Goal: Navigation & Orientation: Find specific page/section

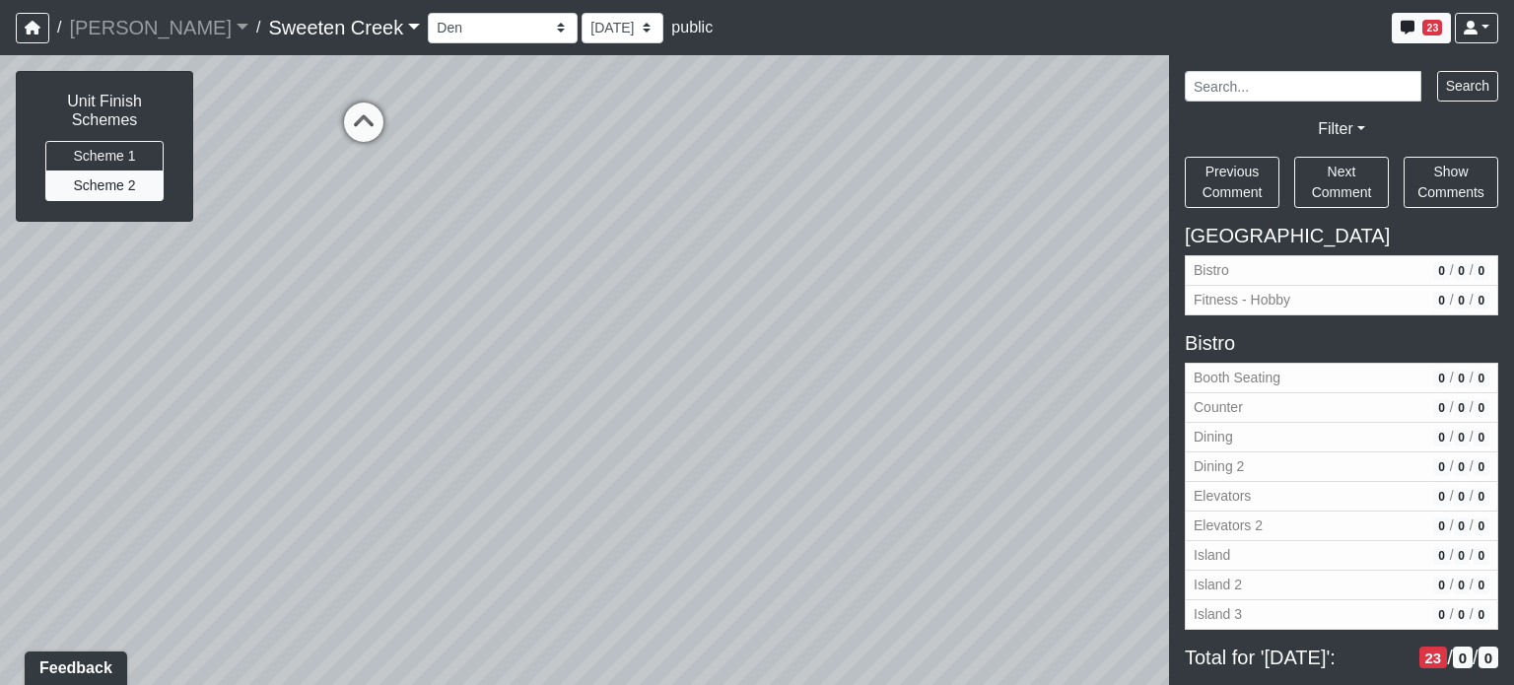
scroll to position [1843, 0]
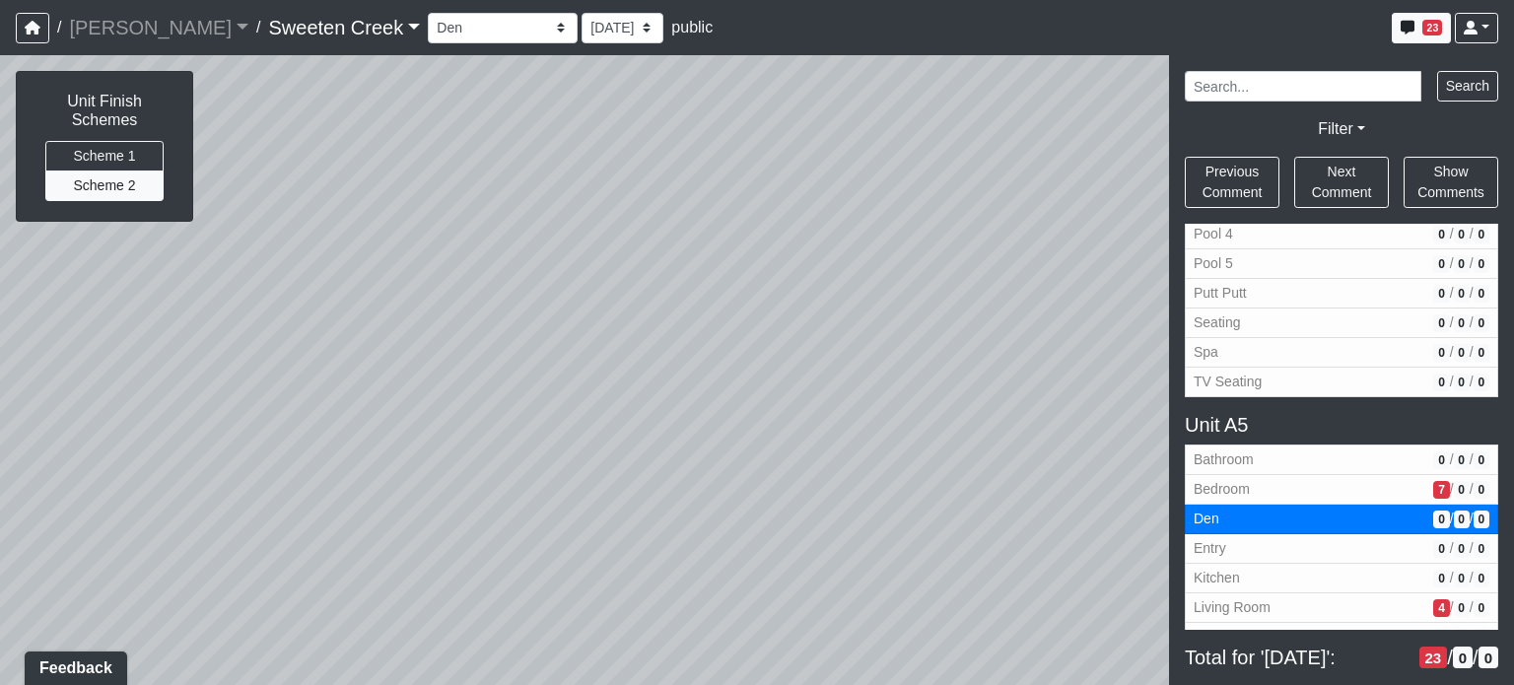
drag, startPoint x: 848, startPoint y: 282, endPoint x: 399, endPoint y: 441, distance: 475.9
click at [397, 520] on div "Loading... Office Loading... Reception Loading... Mailroom - Elevator Lobby Loa…" at bounding box center [757, 370] width 1514 height 630
drag, startPoint x: 425, startPoint y: 295, endPoint x: 1351, endPoint y: 408, distance: 932.7
click at [1355, 408] on div "NON-CURRENT REVISION Unit Finish Schemes Scheme 1 Scheme 2 Loading... Office Lo…" at bounding box center [757, 370] width 1514 height 630
drag, startPoint x: 880, startPoint y: 395, endPoint x: 854, endPoint y: 324, distance: 75.8
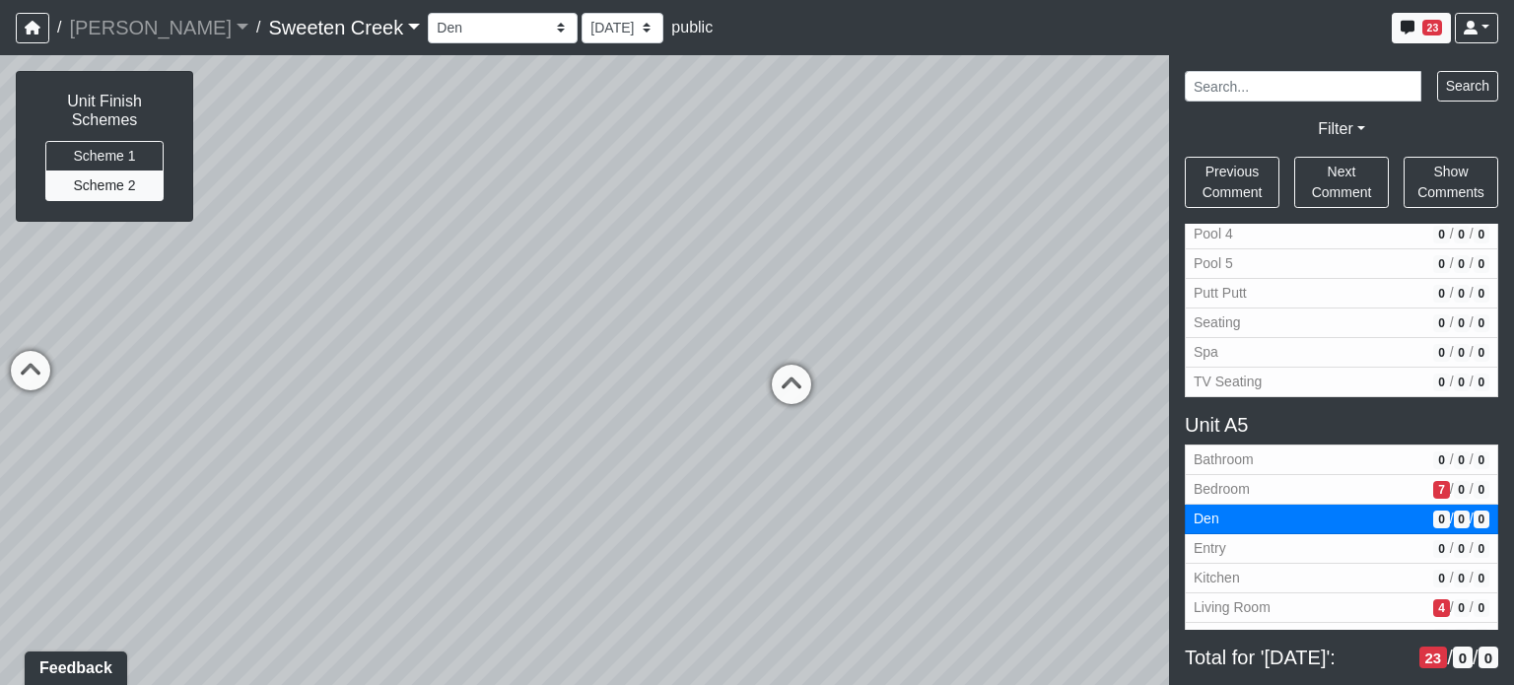
click at [854, 324] on div "Loading... Office Loading... Reception Loading... Mailroom - Elevator Lobby Loa…" at bounding box center [757, 370] width 1514 height 630
drag, startPoint x: 438, startPoint y: 500, endPoint x: 499, endPoint y: 393, distance: 122.8
click at [508, 438] on div "Loading... Office Loading... Reception Loading... Mailroom - Elevator Lobby Loa…" at bounding box center [757, 370] width 1514 height 630
drag, startPoint x: 543, startPoint y: 317, endPoint x: 323, endPoint y: 355, distance: 223.0
click at [323, 355] on div "Loading... Office Loading... Reception Loading... Mailroom - Elevator Lobby Loa…" at bounding box center [757, 370] width 1514 height 630
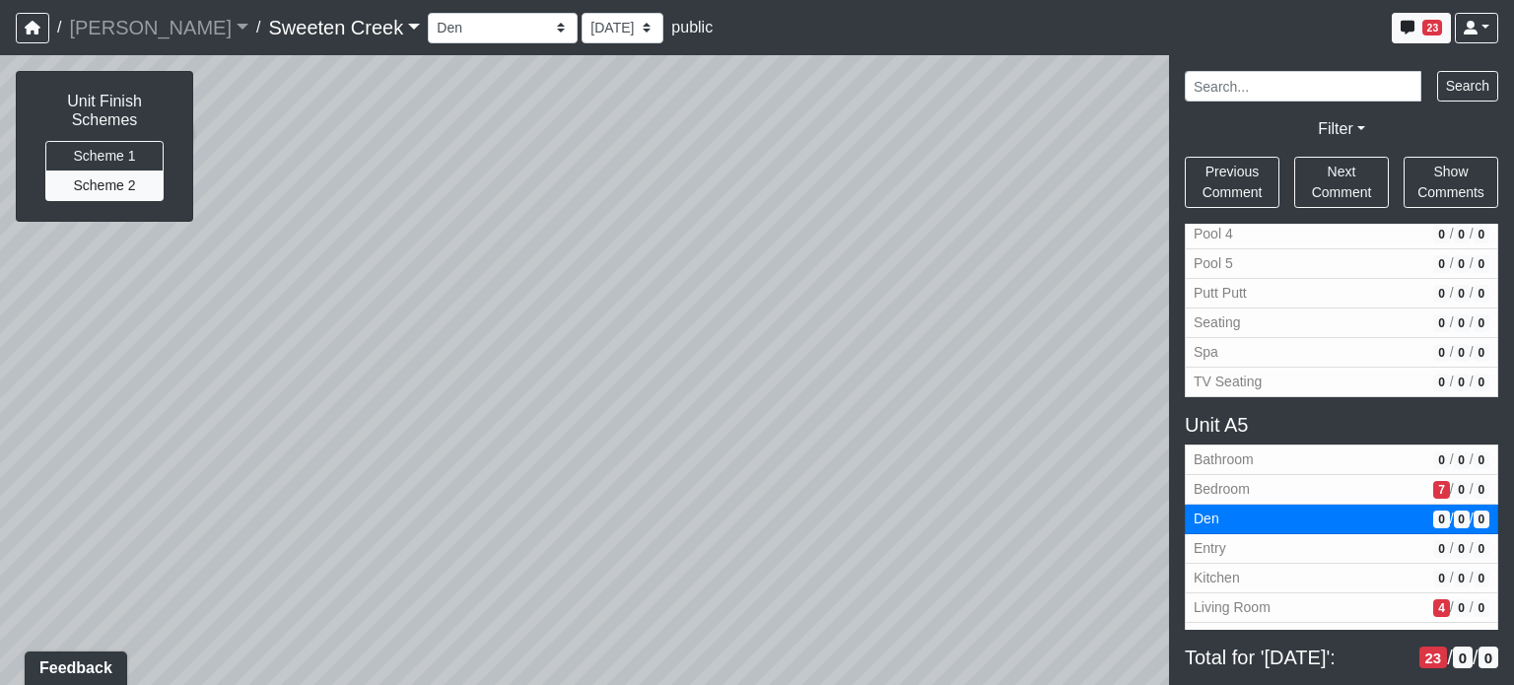
drag, startPoint x: 868, startPoint y: 396, endPoint x: 341, endPoint y: 168, distance: 574.0
click at [341, 168] on div "Loading... Office Loading... Reception Loading... Mailroom - Elevator Lobby Loa…" at bounding box center [757, 370] width 1514 height 630
drag, startPoint x: 863, startPoint y: 305, endPoint x: 508, endPoint y: 424, distance: 374.4
click at [119, 458] on div "Loading... Office Loading... Reception Loading... Mailroom - Elevator Lobby Loa…" at bounding box center [757, 370] width 1514 height 630
drag, startPoint x: 677, startPoint y: 413, endPoint x: 193, endPoint y: 368, distance: 486.2
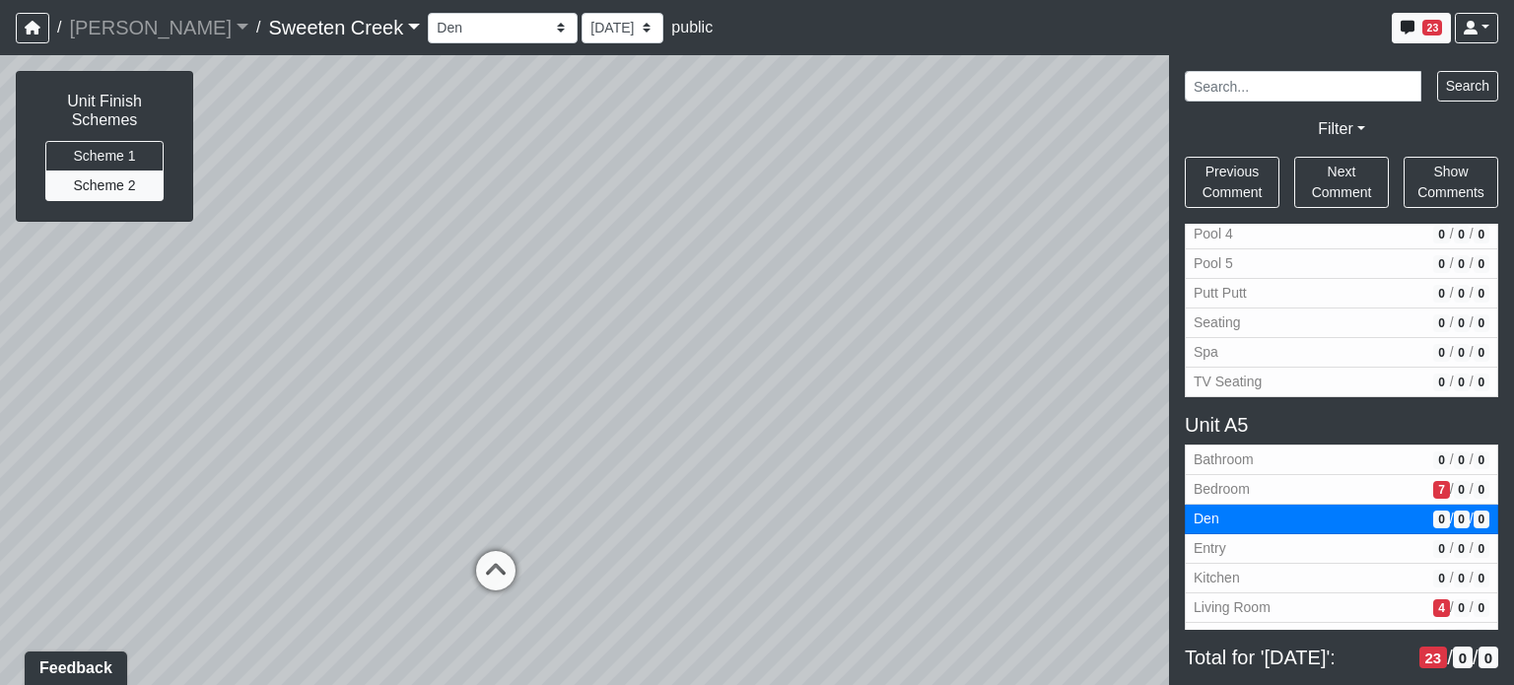
click at [193, 368] on div "Loading... Office Loading... Reception Loading... Mailroom - Elevator Lobby Loa…" at bounding box center [757, 370] width 1514 height 630
drag, startPoint x: 699, startPoint y: 391, endPoint x: -156, endPoint y: 442, distance: 856.3
click at [0, 442] on html "/ [PERSON_NAME] Loading... / Sweeten Creek Sweeten Creek Loading... [GEOGRAPHIC…" at bounding box center [757, 342] width 1514 height 685
drag, startPoint x: 816, startPoint y: 455, endPoint x: 482, endPoint y: 422, distance: 335.8
click at [482, 422] on div "Loading... Office Loading... Reception Loading... Mailroom - Elevator Lobby Loa…" at bounding box center [757, 370] width 1514 height 630
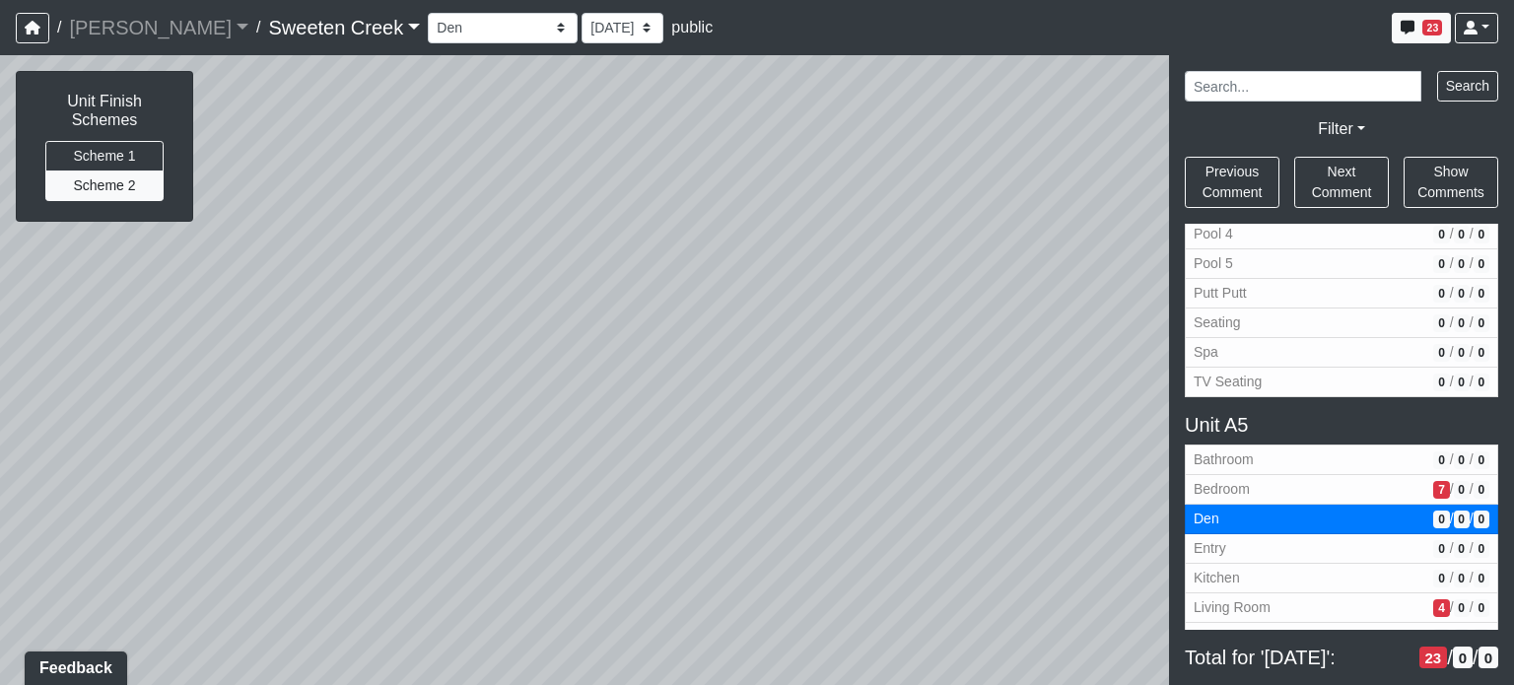
drag, startPoint x: 632, startPoint y: 450, endPoint x: 1068, endPoint y: 449, distance: 435.8
click at [1282, 452] on div "NON-CURRENT REVISION Unit Finish Schemes Scheme 1 Scheme 2 Loading... Office Lo…" at bounding box center [757, 370] width 1514 height 630
drag, startPoint x: 753, startPoint y: 437, endPoint x: 989, endPoint y: 416, distance: 236.5
click at [989, 416] on div "Loading... Office Loading... Reception Loading... Mailroom - Elevator Lobby Loa…" at bounding box center [757, 370] width 1514 height 630
click at [331, 540] on icon at bounding box center [330, 562] width 59 height 59
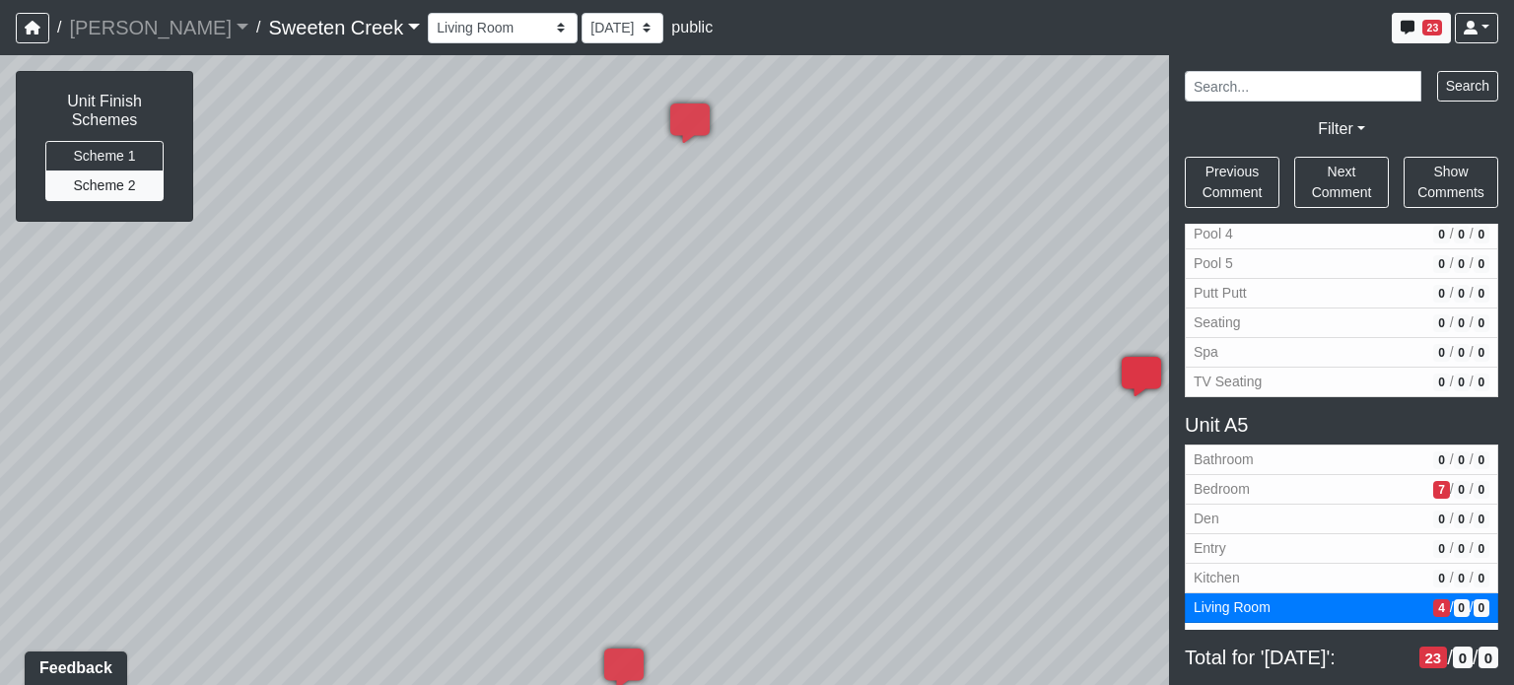
click at [1140, 366] on icon at bounding box center [1141, 386] width 59 height 59
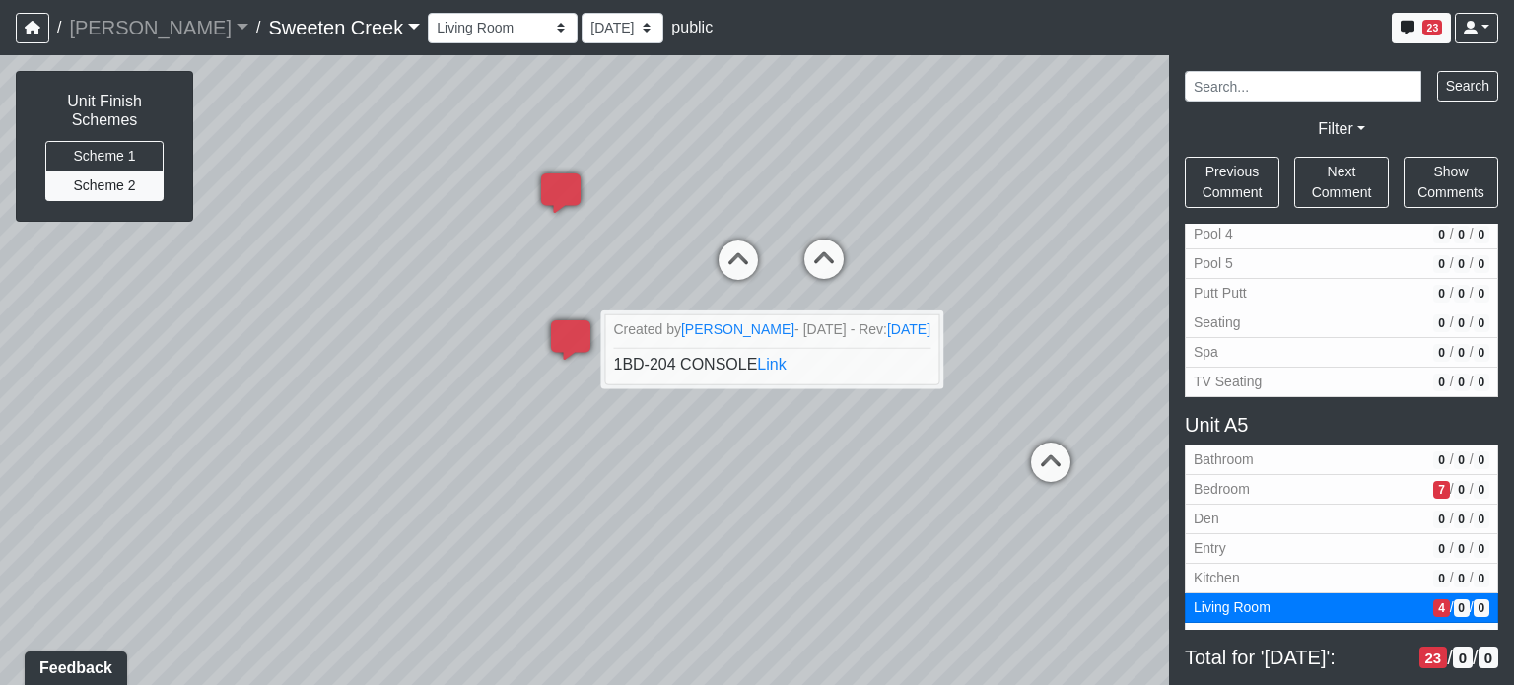
drag, startPoint x: 941, startPoint y: 407, endPoint x: 94, endPoint y: 389, distance: 847.1
click at [94, 389] on div "Loading... Office Loading... Reception Loading... Mailroom - Elevator Lobby Loa…" at bounding box center [757, 370] width 1514 height 630
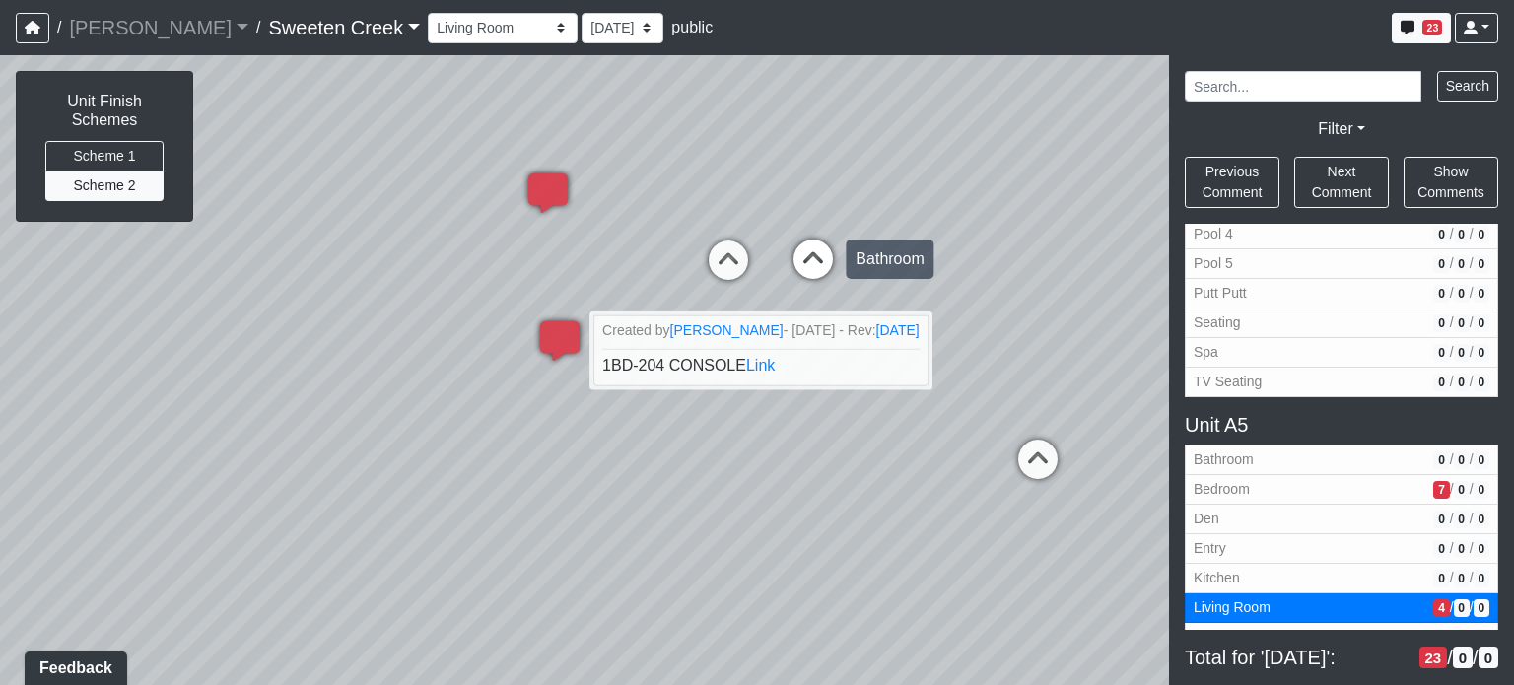
click at [816, 258] on icon at bounding box center [813, 269] width 59 height 59
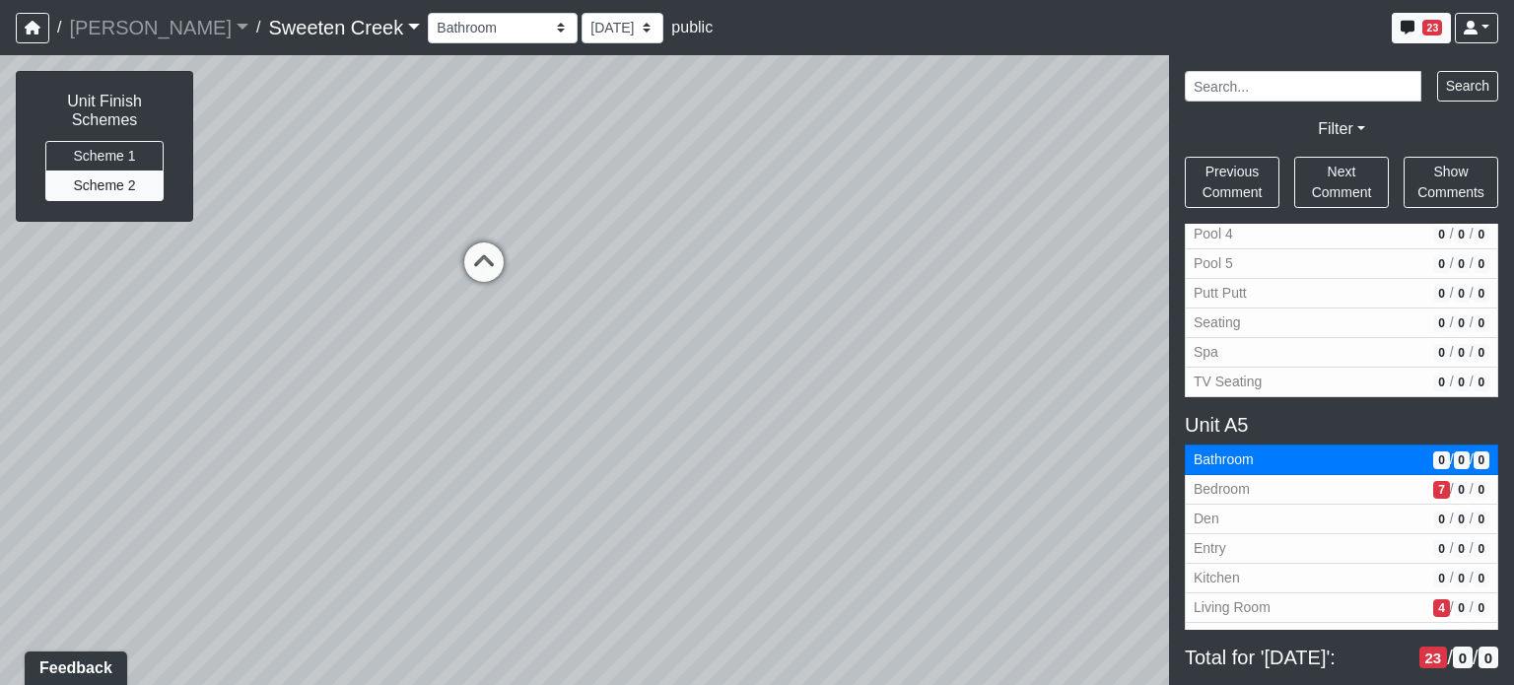
drag, startPoint x: 726, startPoint y: 358, endPoint x: 1110, endPoint y: 393, distance: 386.1
click at [1104, 385] on div "Loading... Office Loading... Reception Loading... Mailroom - Elevator Lobby Loa…" at bounding box center [757, 370] width 1514 height 630
drag, startPoint x: 564, startPoint y: 348, endPoint x: 1033, endPoint y: 451, distance: 480.4
click at [1033, 451] on div "Loading... Office Loading... Reception Loading... Mailroom - Elevator Lobby Loa…" at bounding box center [757, 370] width 1514 height 630
drag, startPoint x: 477, startPoint y: 384, endPoint x: 522, endPoint y: 326, distance: 72.4
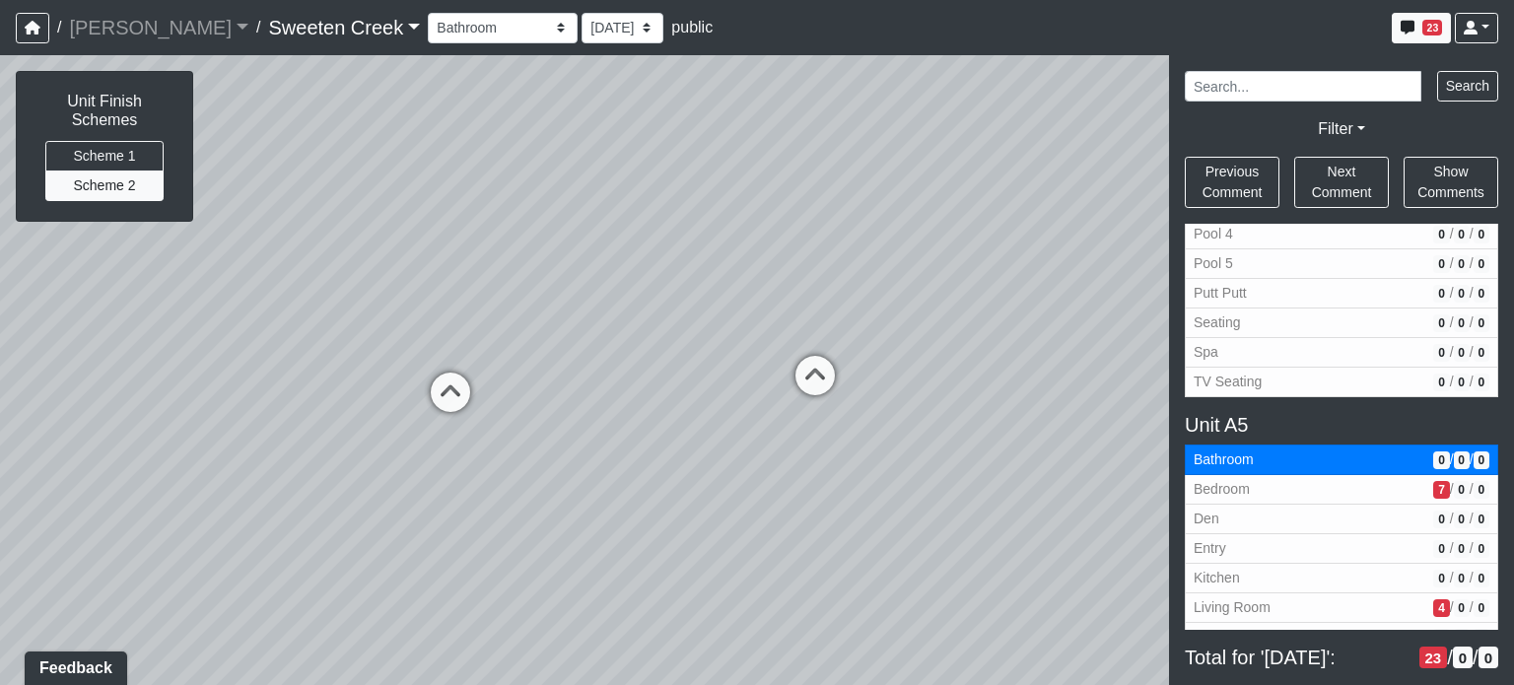
click at [522, 326] on div "Loading... Office Loading... Reception Loading... Mailroom - Elevator Lobby Loa…" at bounding box center [757, 370] width 1514 height 630
drag, startPoint x: 967, startPoint y: 371, endPoint x: 647, endPoint y: 253, distance: 341.2
click at [647, 253] on div "Loading... Office Loading... Reception Loading... Mailroom - Elevator Lobby Loa…" at bounding box center [757, 370] width 1514 height 630
drag, startPoint x: 919, startPoint y: 398, endPoint x: 1152, endPoint y: 389, distance: 232.8
click at [1152, 389] on div "Loading... Office Loading... Reception Loading... Mailroom - Elevator Lobby Loa…" at bounding box center [757, 370] width 1514 height 630
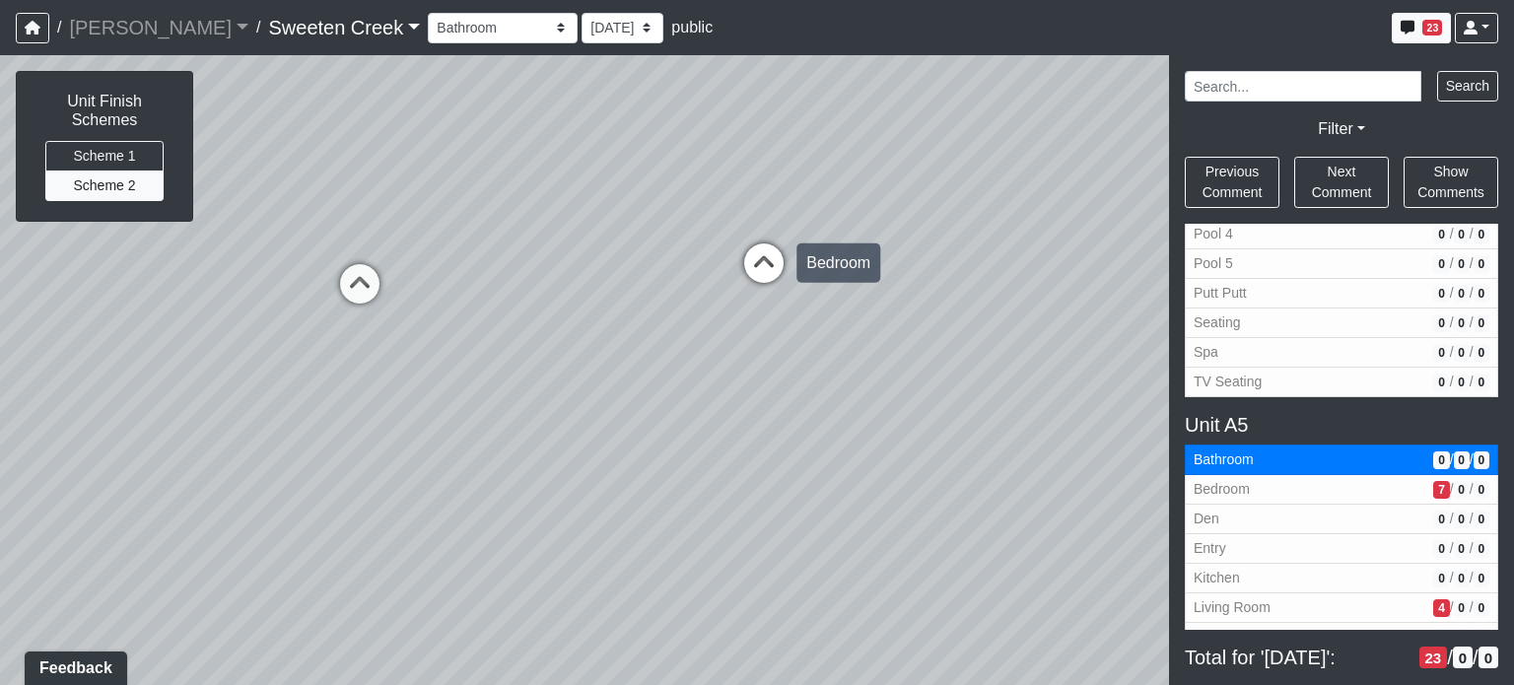
click at [765, 271] on icon at bounding box center [764, 273] width 59 height 59
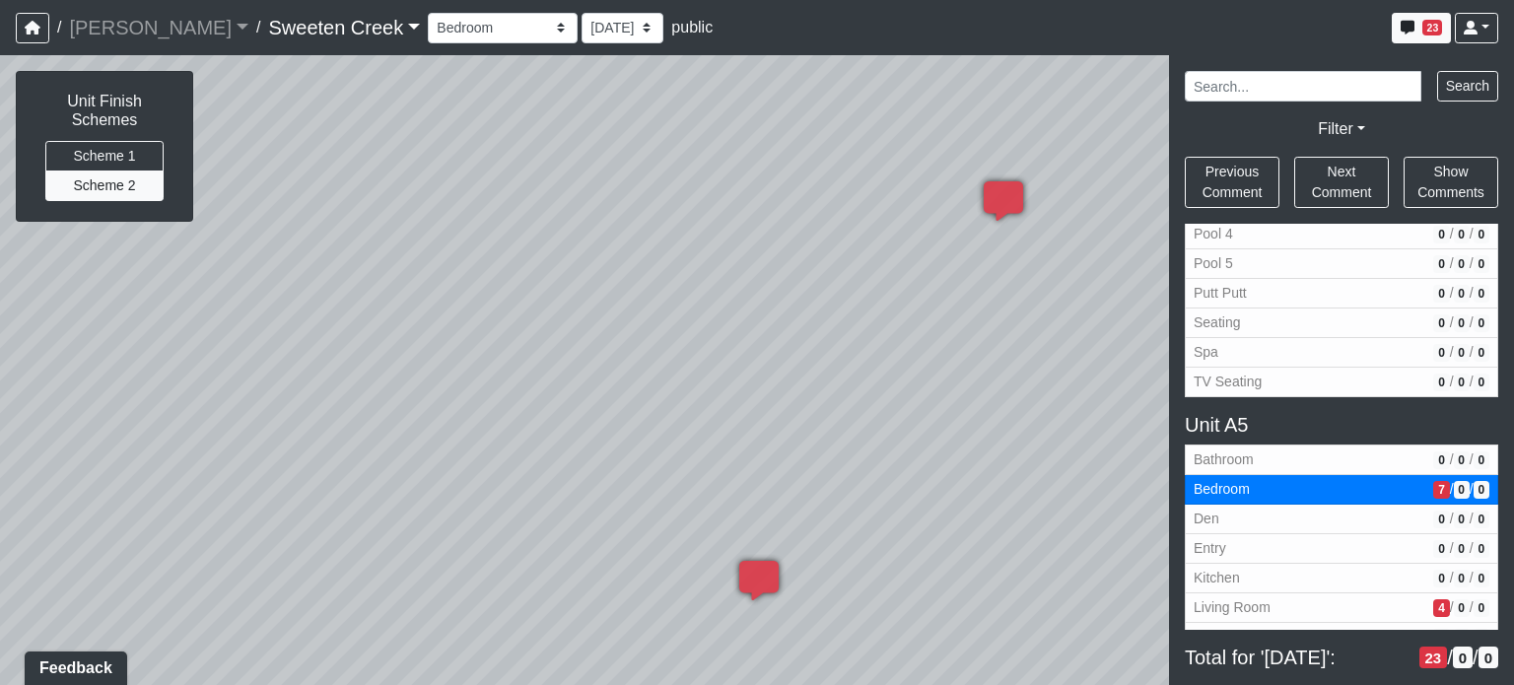
drag, startPoint x: 731, startPoint y: 413, endPoint x: 292, endPoint y: 298, distance: 453.6
click at [292, 298] on div "Loading... Office Loading... Reception Loading... Mailroom - Elevator Lobby Loa…" at bounding box center [757, 370] width 1514 height 630
drag, startPoint x: 860, startPoint y: 349, endPoint x: 196, endPoint y: 331, distance: 663.8
click at [196, 331] on div "Loading... Office Loading... Reception Loading... Mailroom - Elevator Lobby Loa…" at bounding box center [757, 370] width 1514 height 630
drag, startPoint x: 620, startPoint y: 264, endPoint x: 436, endPoint y: 413, distance: 237.0
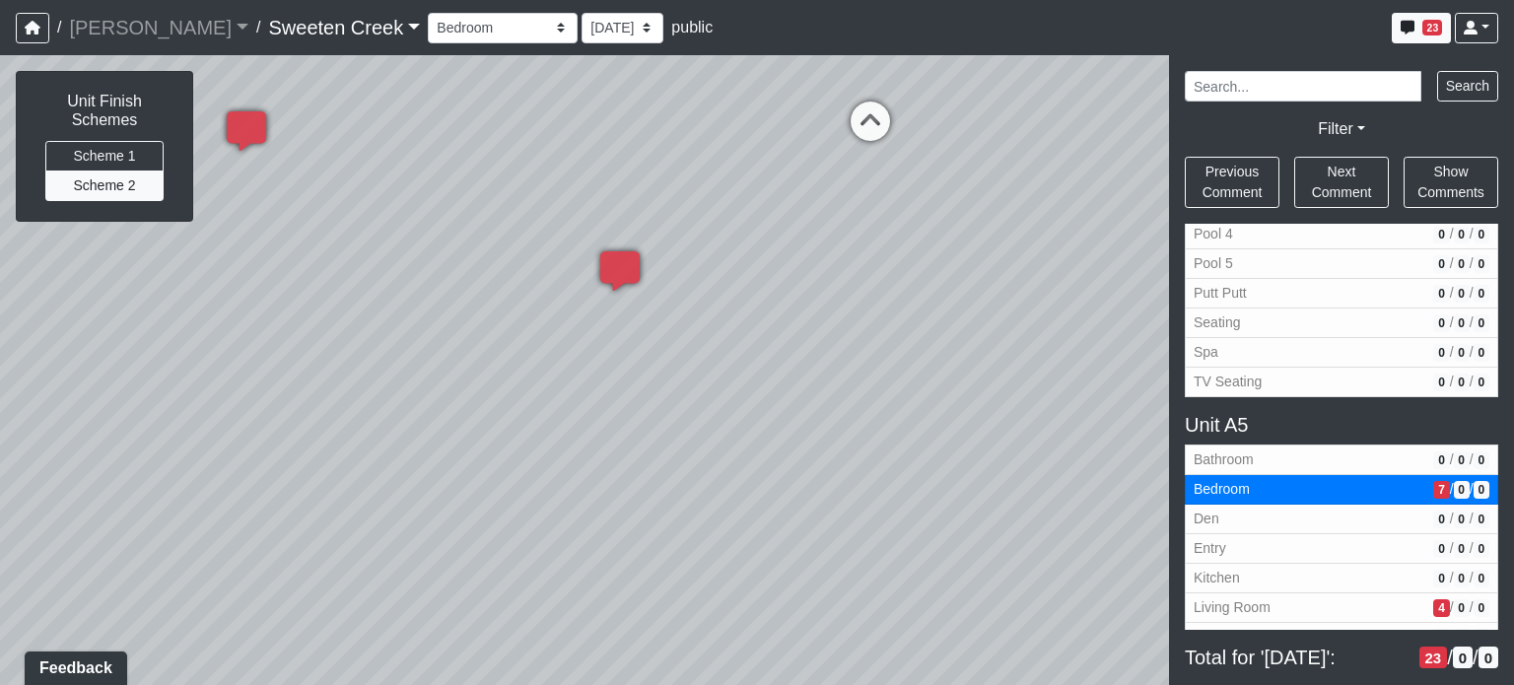
click at [332, 488] on div "Loading... Office Loading... Reception Loading... Mailroom - Elevator Lobby Loa…" at bounding box center [757, 370] width 1514 height 630
drag, startPoint x: 781, startPoint y: 337, endPoint x: 148, endPoint y: 374, distance: 634.0
click at [148, 374] on div "Loading... Office Loading... Reception Loading... Mailroom - Elevator Lobby Loa…" at bounding box center [757, 370] width 1514 height 630
drag, startPoint x: 931, startPoint y: 344, endPoint x: 334, endPoint y: 323, distance: 596.8
click at [312, 325] on div "Loading... Office Loading... Reception Loading... Mailroom - Elevator Lobby Loa…" at bounding box center [757, 370] width 1514 height 630
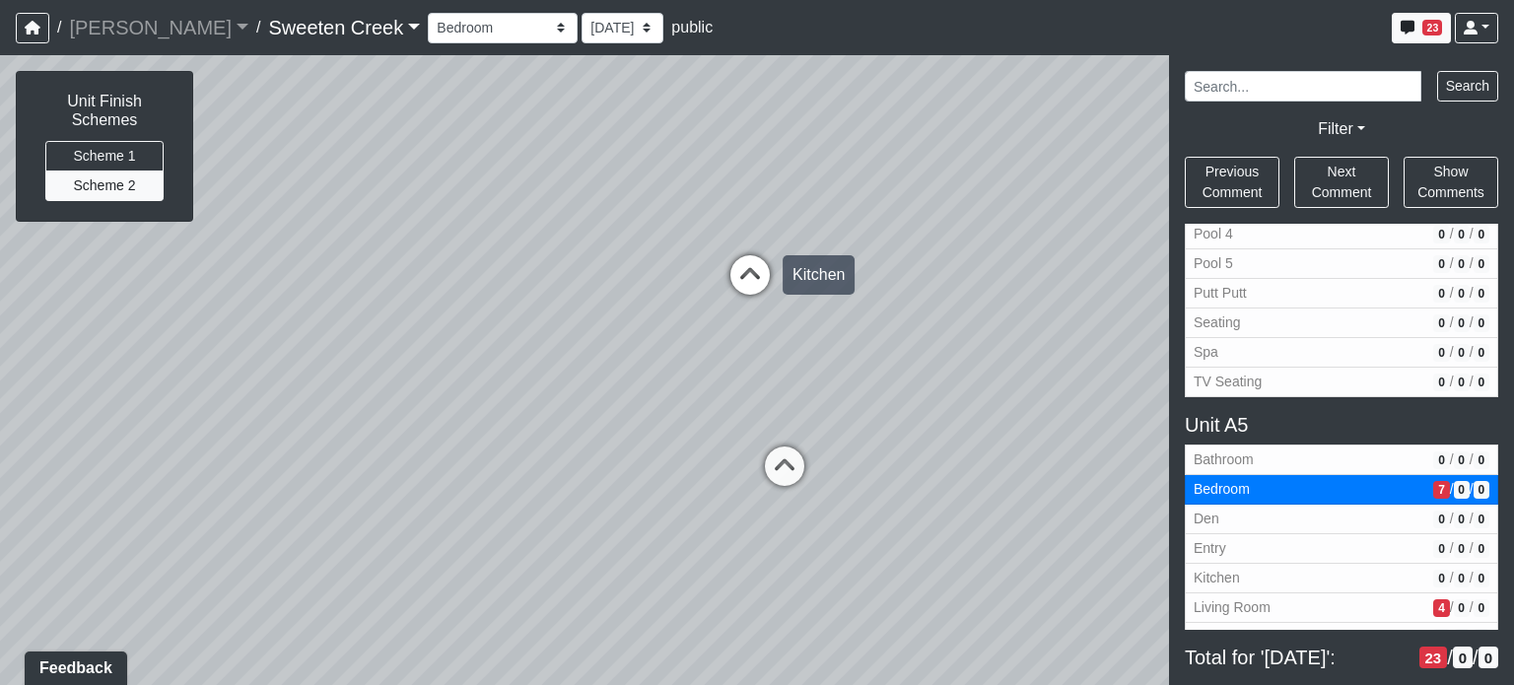
drag, startPoint x: 1004, startPoint y: 291, endPoint x: 749, endPoint y: 287, distance: 254.4
click at [767, 398] on div "Loading... Office Loading... Reception Loading... Mailroom - Elevator Lobby Loa…" at bounding box center [757, 370] width 1514 height 630
click at [745, 270] on icon at bounding box center [750, 281] width 59 height 59
select select "91B4QrP44wWjmjkL3oSbCV"
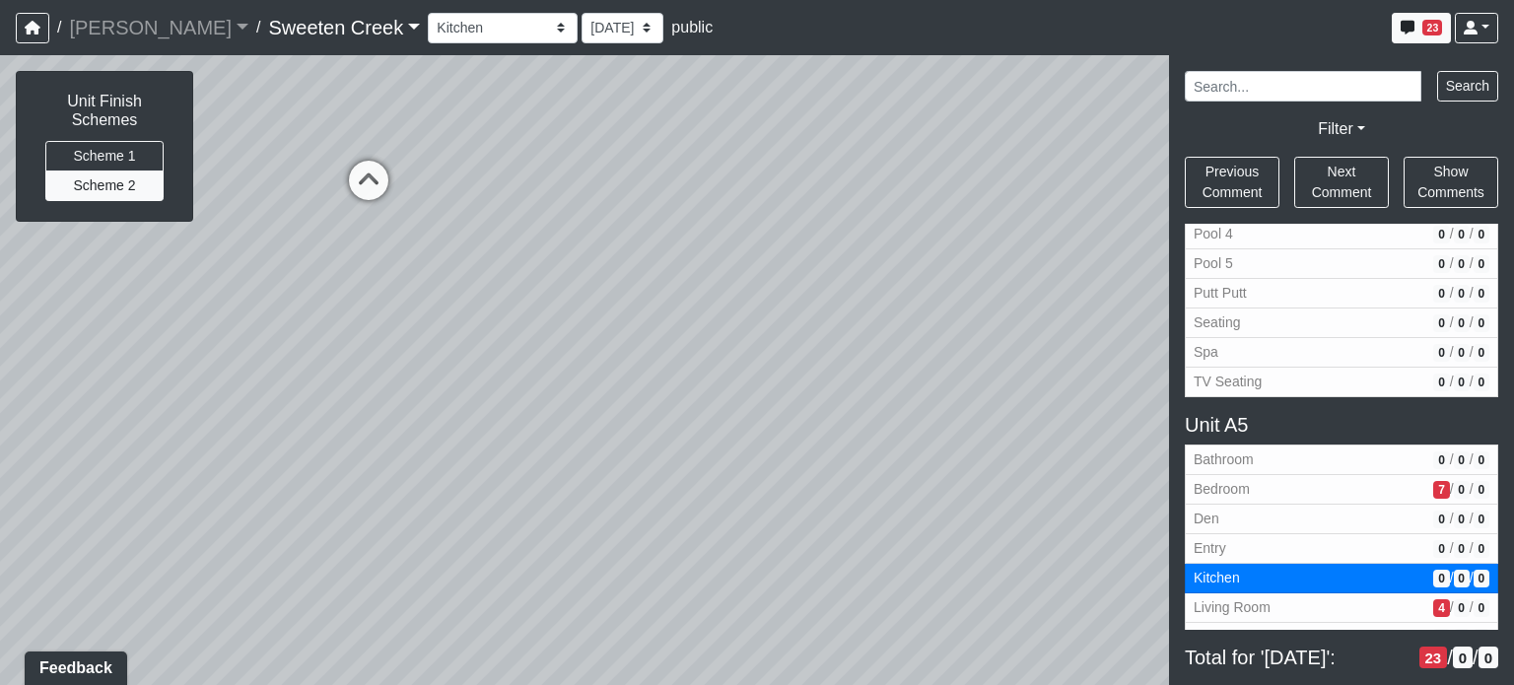
drag, startPoint x: 616, startPoint y: 385, endPoint x: 1066, endPoint y: 283, distance: 461.1
click at [1066, 283] on div "Loading... Office Loading... Reception Loading... Mailroom - Elevator Lobby Loa…" at bounding box center [757, 370] width 1514 height 630
drag, startPoint x: 607, startPoint y: 378, endPoint x: 1034, endPoint y: 166, distance: 476.6
click at [1033, 165] on div "Loading... Office Loading... Reception Loading... Mailroom - Elevator Lobby Loa…" at bounding box center [757, 370] width 1514 height 630
drag, startPoint x: 425, startPoint y: 356, endPoint x: 980, endPoint y: 552, distance: 588.7
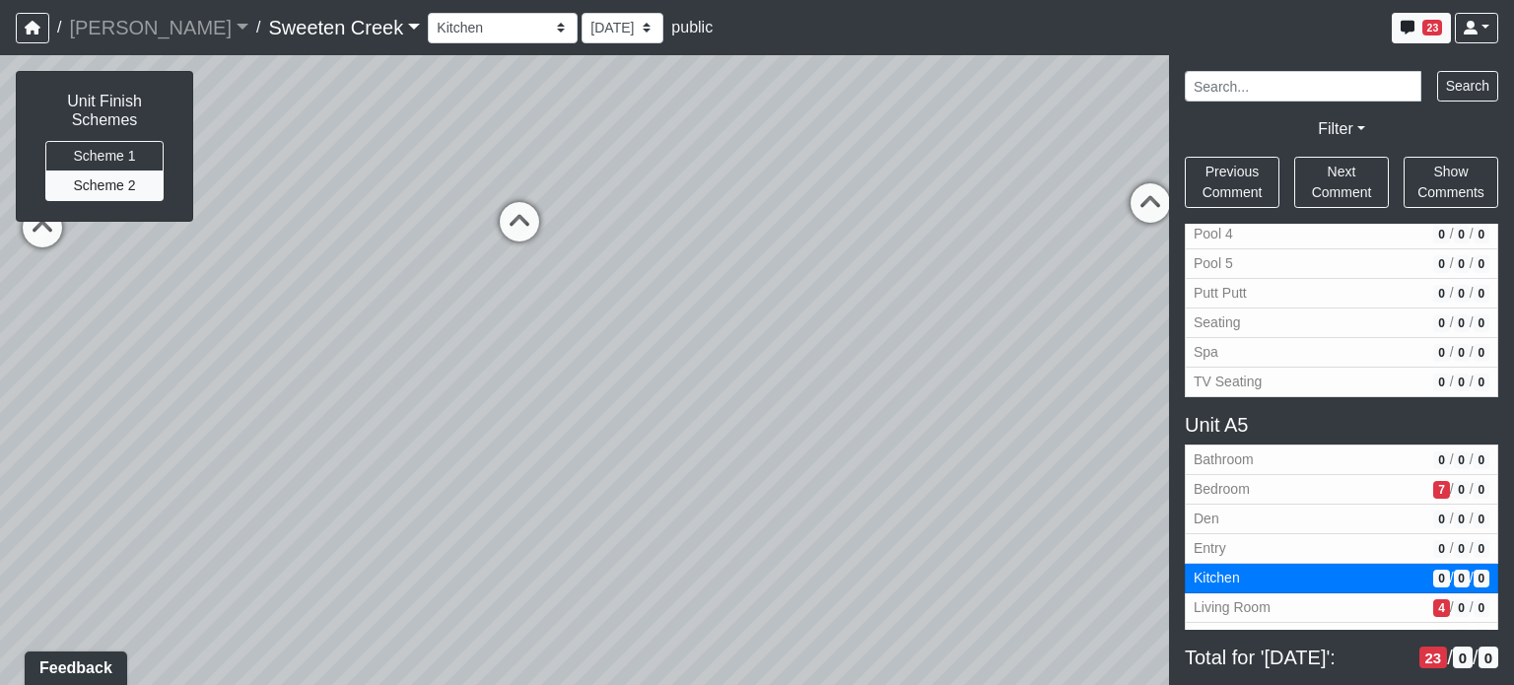
click at [1006, 580] on div "Loading... Office Loading... Reception Loading... Mailroom - Elevator Lobby Loa…" at bounding box center [757, 370] width 1514 height 630
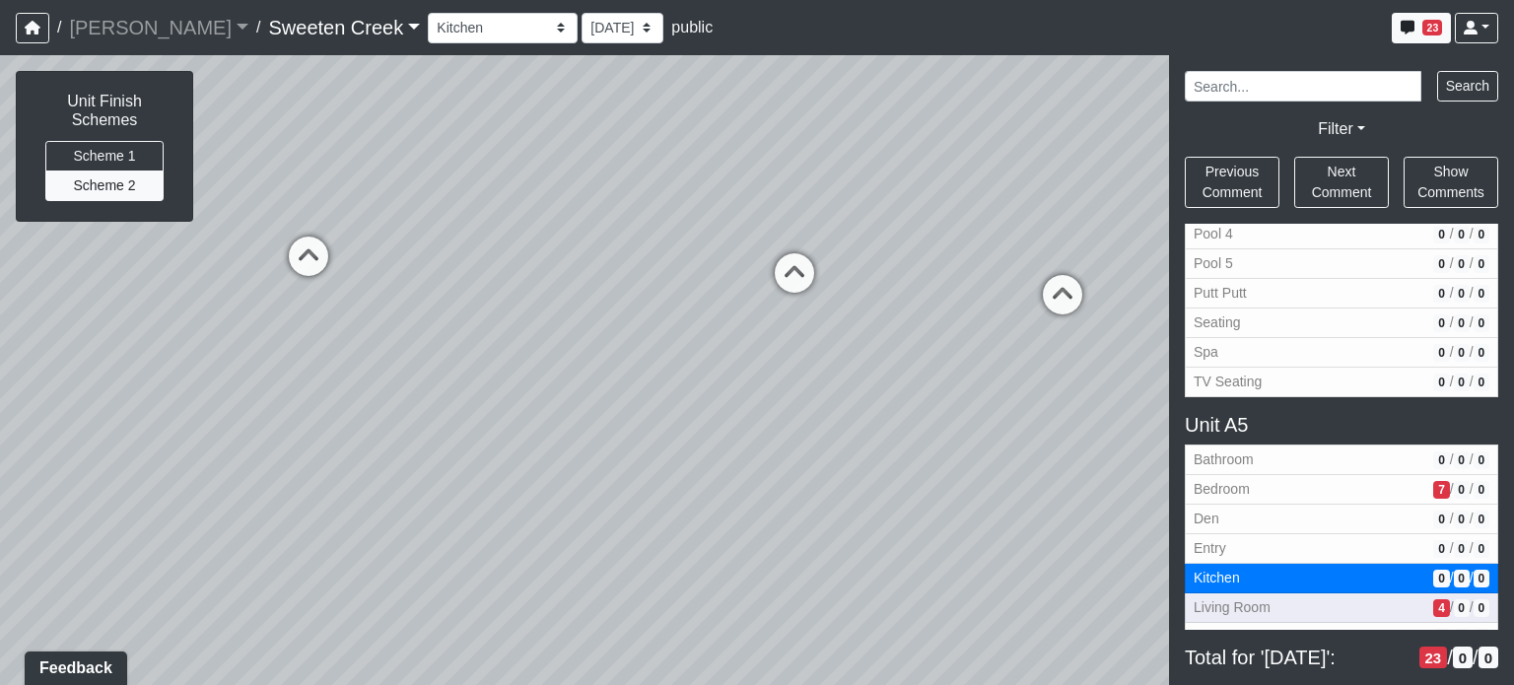
drag, startPoint x: 618, startPoint y: 450, endPoint x: 1411, endPoint y: 587, distance: 804.4
click at [1439, 597] on div "NON-CURRENT REVISION Unit Finish Schemes Scheme 1 Scheme 2 Loading... Office Lo…" at bounding box center [757, 370] width 1514 height 630
drag, startPoint x: 711, startPoint y: 429, endPoint x: 1175, endPoint y: 501, distance: 469.9
click at [1175, 501] on div "NON-CURRENT REVISION Unit Finish Schemes Scheme 1 Scheme 2 Loading... Office Lo…" at bounding box center [757, 370] width 1514 height 630
drag, startPoint x: 752, startPoint y: 401, endPoint x: 941, endPoint y: 449, distance: 194.2
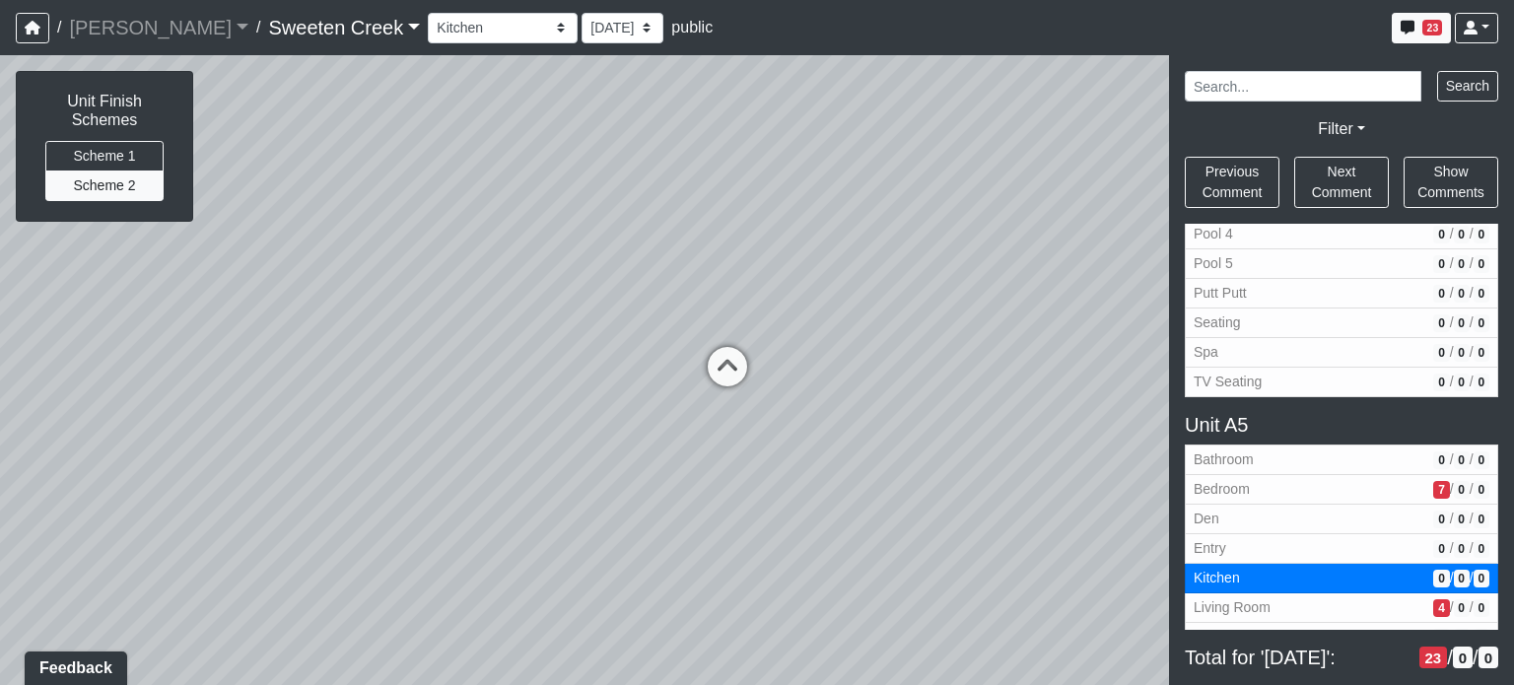
click at [941, 449] on div "Loading... Office Loading... Reception Loading... Mailroom - Elevator Lobby Loa…" at bounding box center [757, 370] width 1514 height 630
drag, startPoint x: 939, startPoint y: 426, endPoint x: 365, endPoint y: 383, distance: 575.4
click at [365, 384] on div "Loading... Office Loading... Reception Loading... Mailroom - Elevator Lobby Loa…" at bounding box center [757, 370] width 1514 height 630
drag, startPoint x: 697, startPoint y: 395, endPoint x: 139, endPoint y: 429, distance: 559.0
click at [139, 429] on div "Loading... Office Loading... Reception Loading... Mailroom - Elevator Lobby Loa…" at bounding box center [757, 370] width 1514 height 630
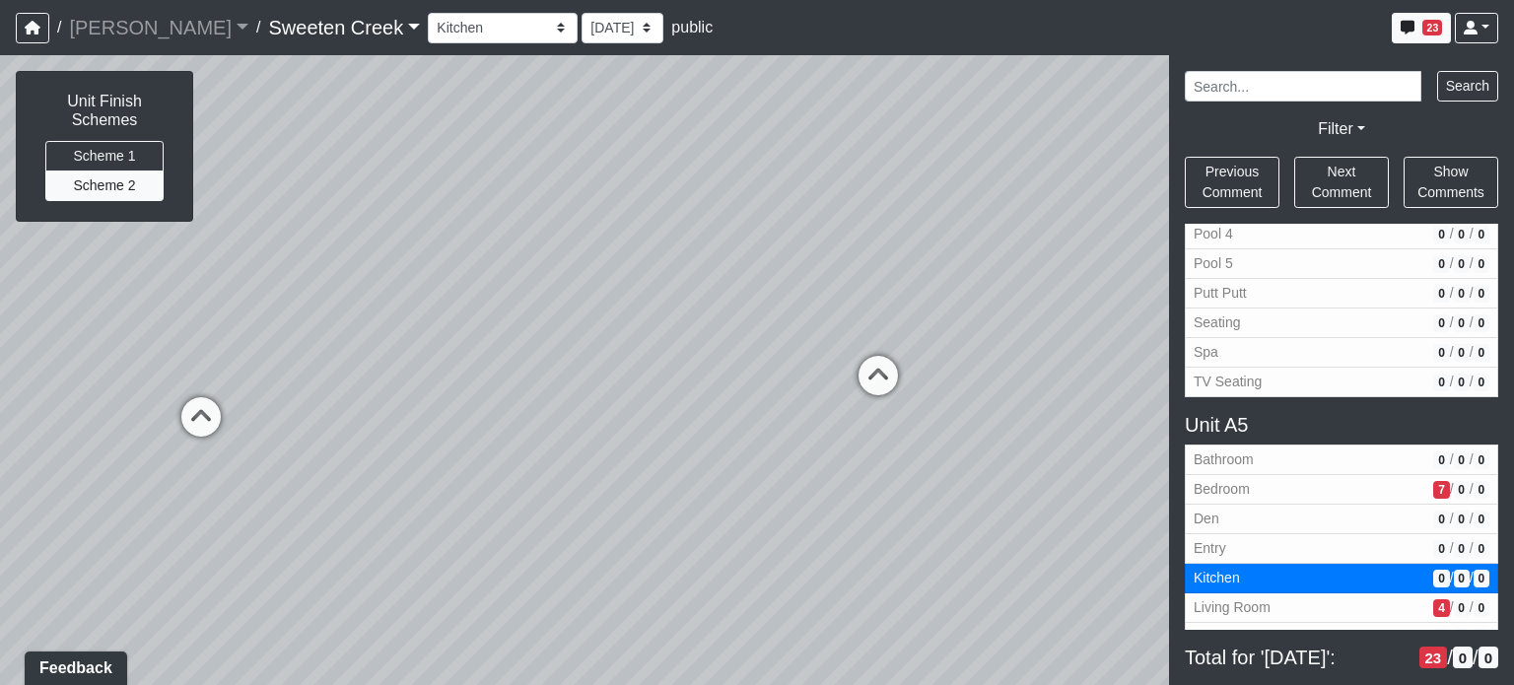
drag, startPoint x: 816, startPoint y: 412, endPoint x: 111, endPoint y: 409, distance: 704.9
click at [111, 409] on div "Loading... Office Loading... Reception Loading... Mailroom - Elevator Lobby Loa…" at bounding box center [757, 370] width 1514 height 630
drag, startPoint x: 660, startPoint y: 411, endPoint x: 439, endPoint y: 410, distance: 220.8
click at [439, 410] on div "Loading... Office Loading... Reception Loading... Mailroom - Elevator Lobby Loa…" at bounding box center [757, 370] width 1514 height 630
